Goal: Information Seeking & Learning: Compare options

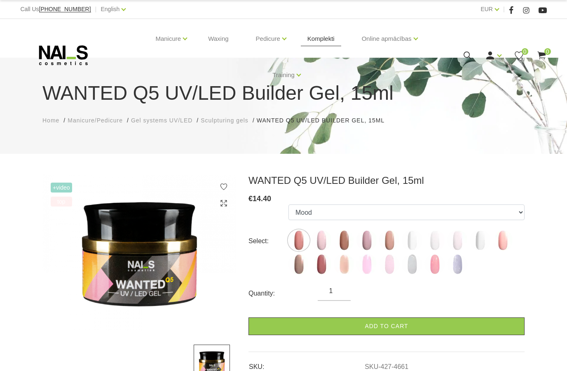
click at [328, 42] on link "Komplekti" at bounding box center [321, 39] width 40 height 40
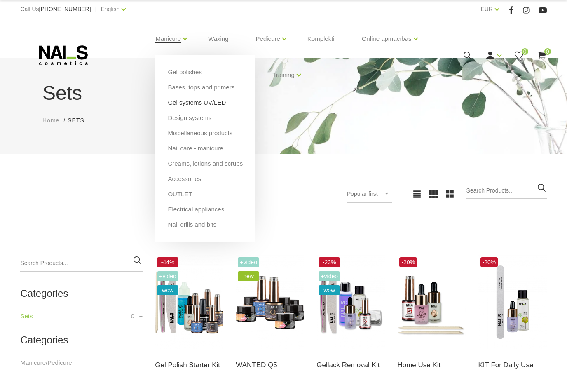
click at [182, 104] on link "Gel systems UV/LED" at bounding box center [197, 102] width 58 height 9
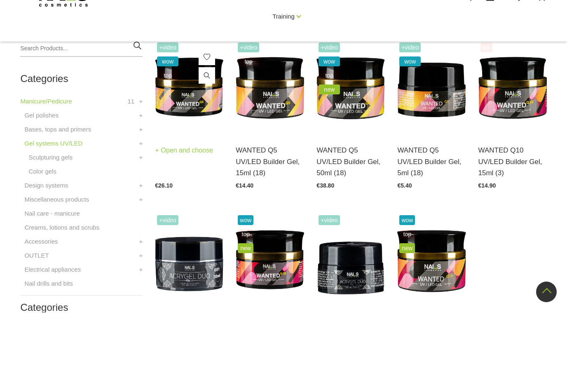
scroll to position [185, 0]
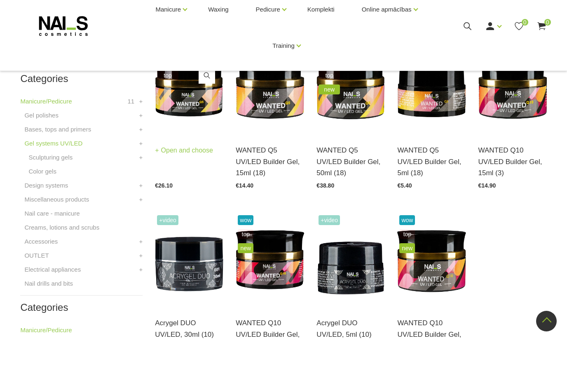
click at [203, 110] on img at bounding box center [189, 117] width 68 height 94
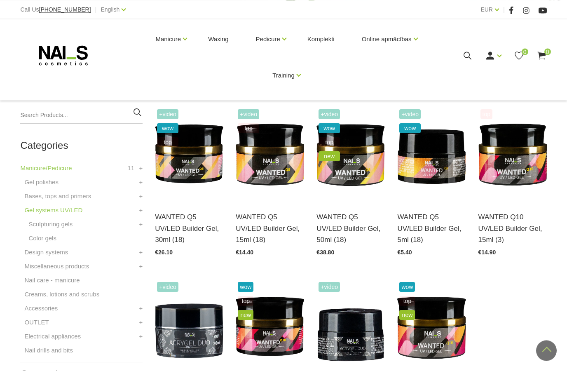
scroll to position [147, 0]
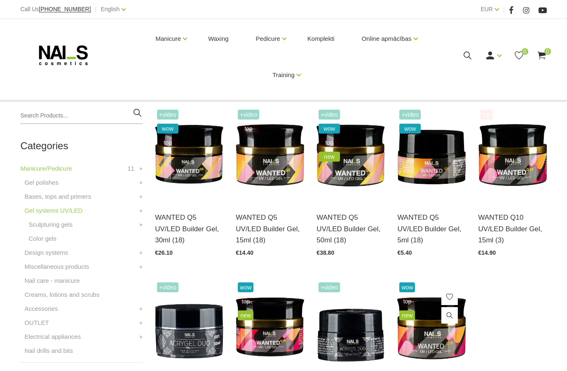
click at [432, 330] on img at bounding box center [431, 327] width 68 height 94
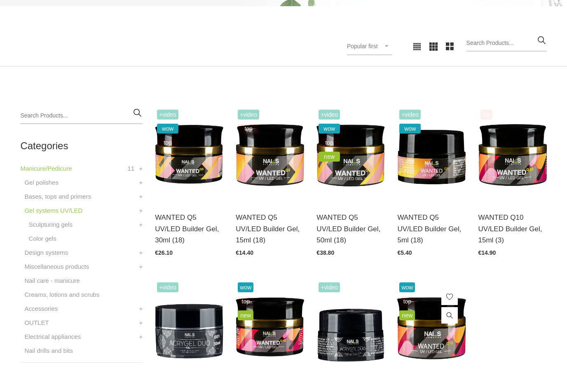
scroll to position [119, 0]
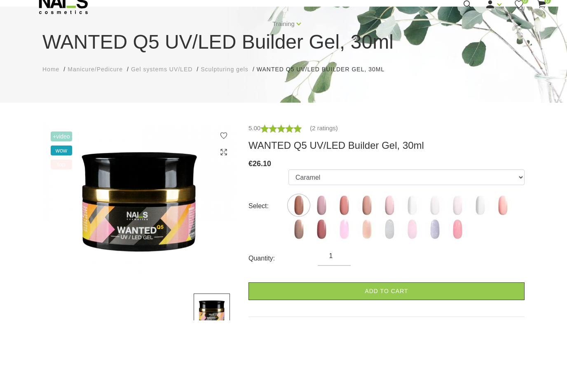
scroll to position [21, 0]
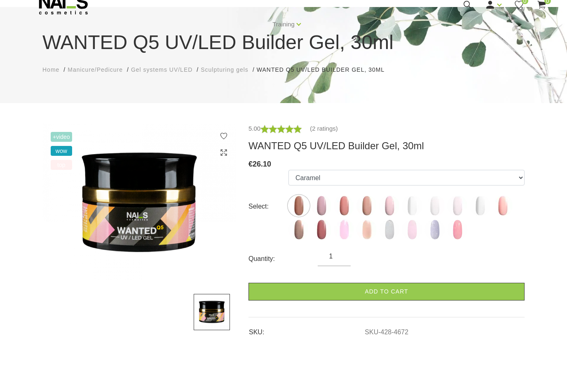
click at [151, 197] on img at bounding box center [139, 232] width 194 height 158
click at [161, 190] on img at bounding box center [139, 232] width 194 height 158
click at [148, 226] on img at bounding box center [139, 232] width 194 height 158
click at [154, 179] on img at bounding box center [139, 232] width 194 height 158
click at [142, 212] on img at bounding box center [139, 232] width 194 height 158
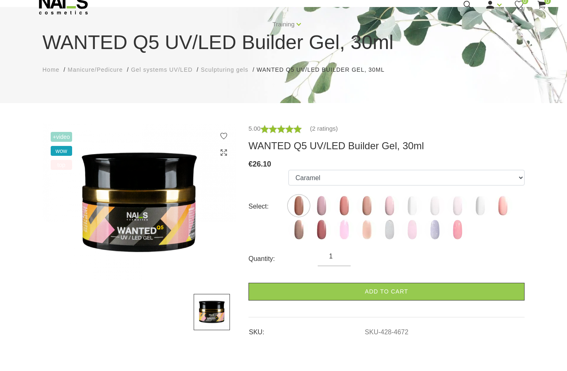
click at [211, 323] on img at bounding box center [212, 341] width 36 height 36
click at [223, 178] on icon at bounding box center [224, 182] width 8 height 8
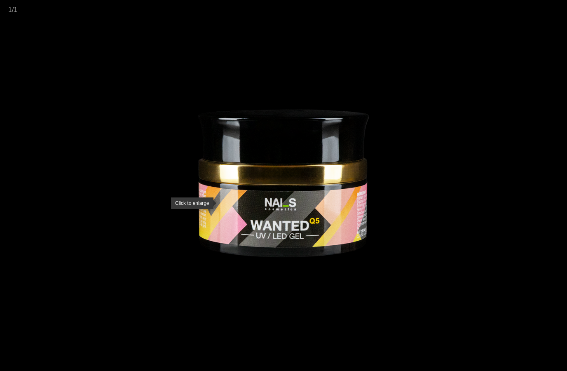
scroll to position [55, 0]
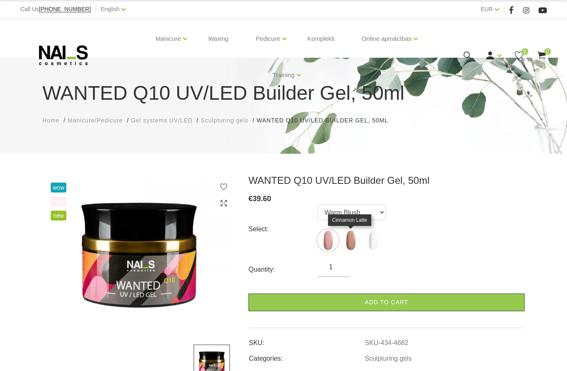
click at [350, 240] on img at bounding box center [350, 240] width 21 height 21
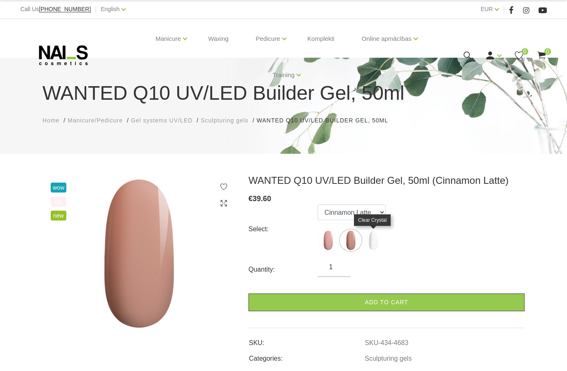
click at [374, 242] on img at bounding box center [373, 240] width 21 height 21
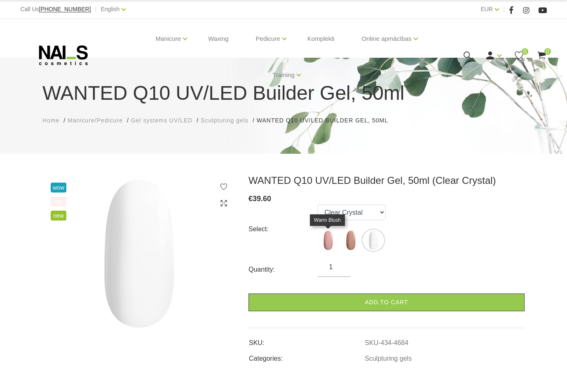
click at [328, 241] on img at bounding box center [328, 240] width 21 height 21
select select "4682"
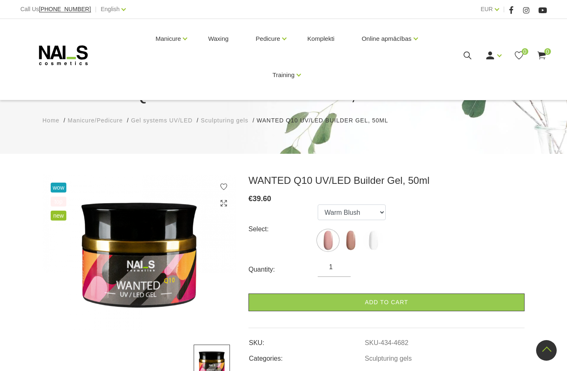
scroll to position [609, 0]
